Goal: Task Accomplishment & Management: Manage account settings

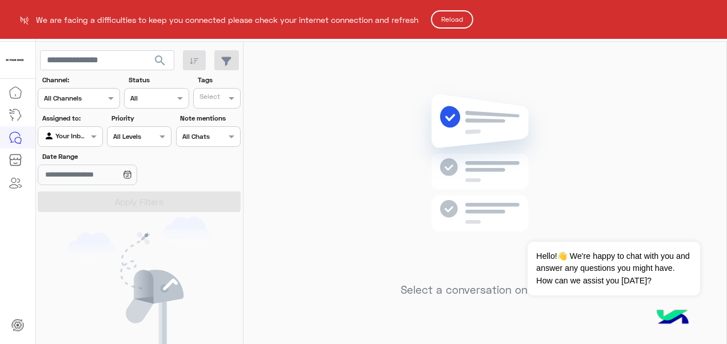
click at [473, 21] on button "Reload" at bounding box center [452, 19] width 42 height 18
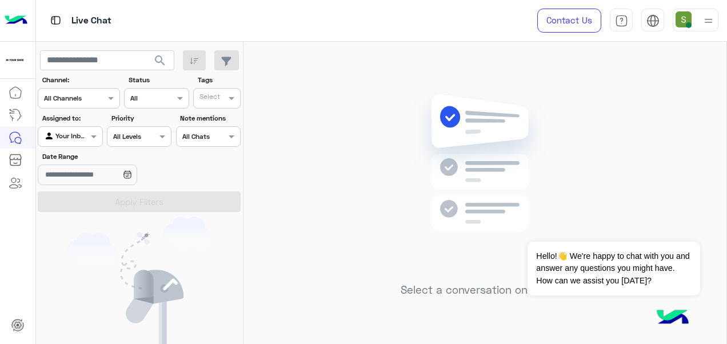
click at [694, 13] on div at bounding box center [696, 20] width 46 height 23
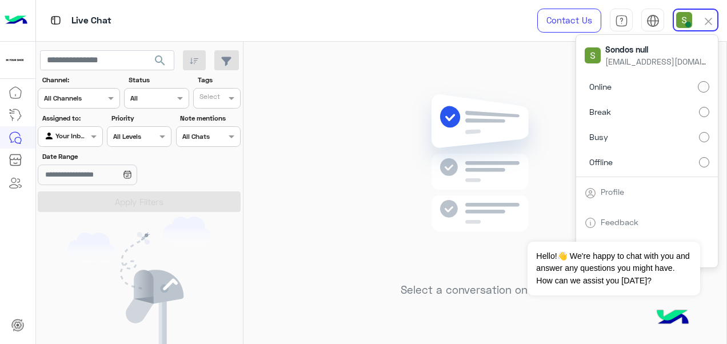
click at [630, 156] on label "Offline" at bounding box center [647, 162] width 125 height 21
